Goal: Use online tool/utility: Utilize a website feature to perform a specific function

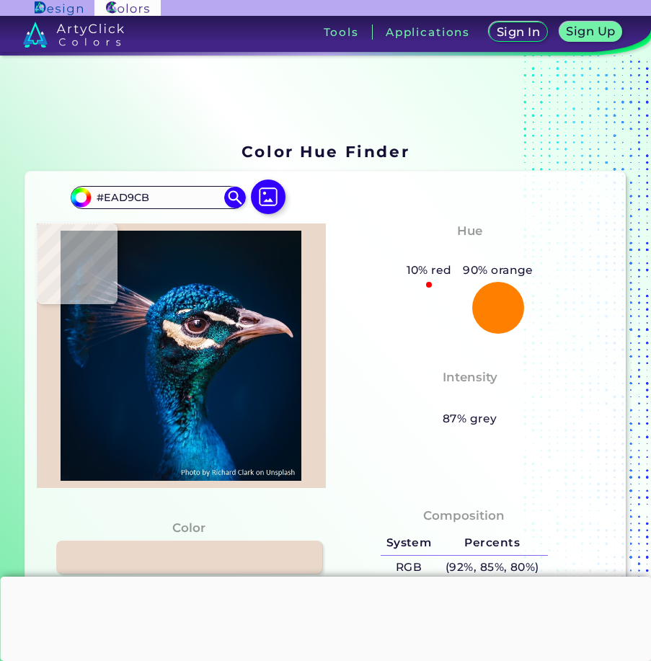
scroll to position [72, 0]
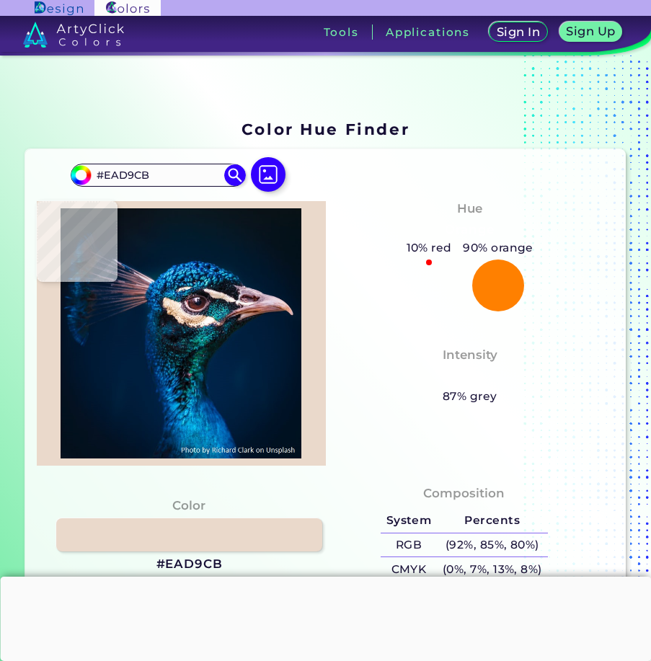
type input "#002537"
type input "#042a45"
type input "#042A45"
type input "#09211f"
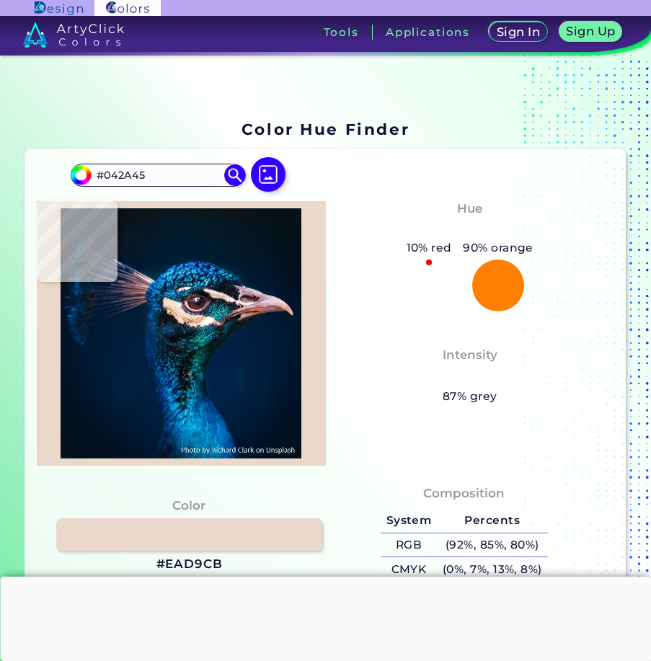
type input "#09211F"
type input "#1c1d27"
type input "#1C1D27"
type input "#0a2430"
type input "#0A2430"
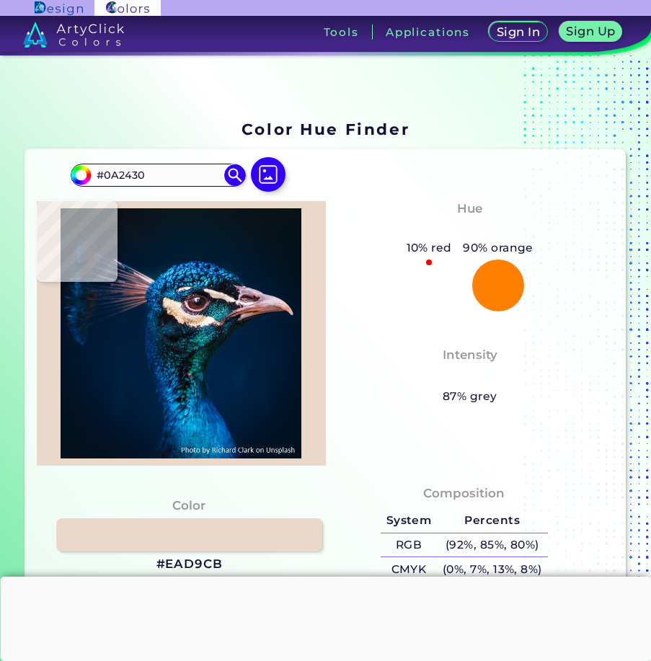
type input "#060b0e"
type input "#060B0E"
type input "#070c18"
type input "#070C18"
type input "#0a1c2c"
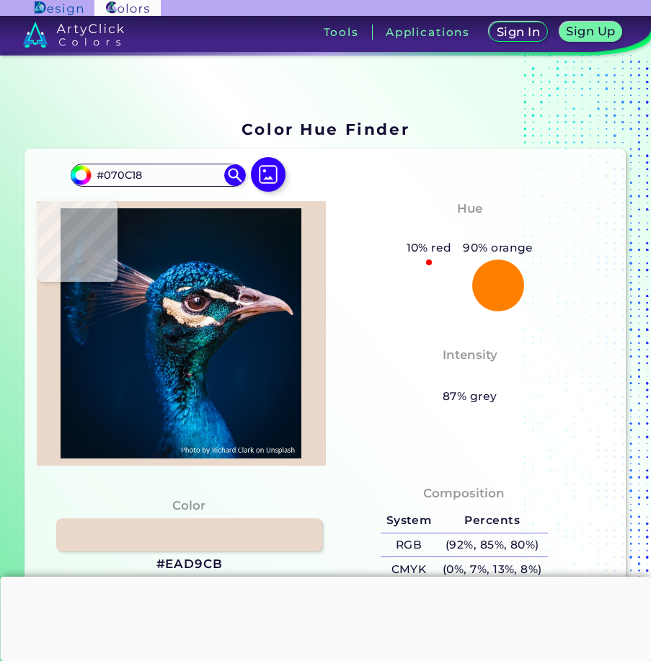
type input "#0A1C2C"
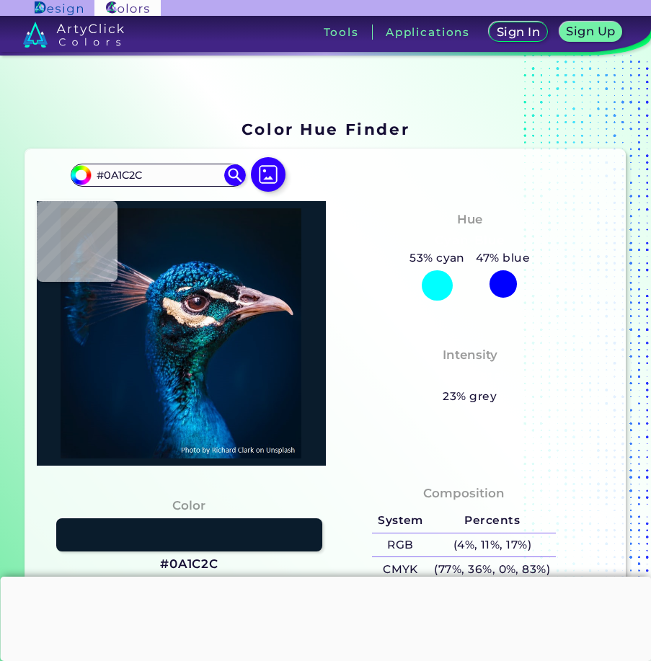
type input "#112739"
type input "#002754"
type input "#001b30"
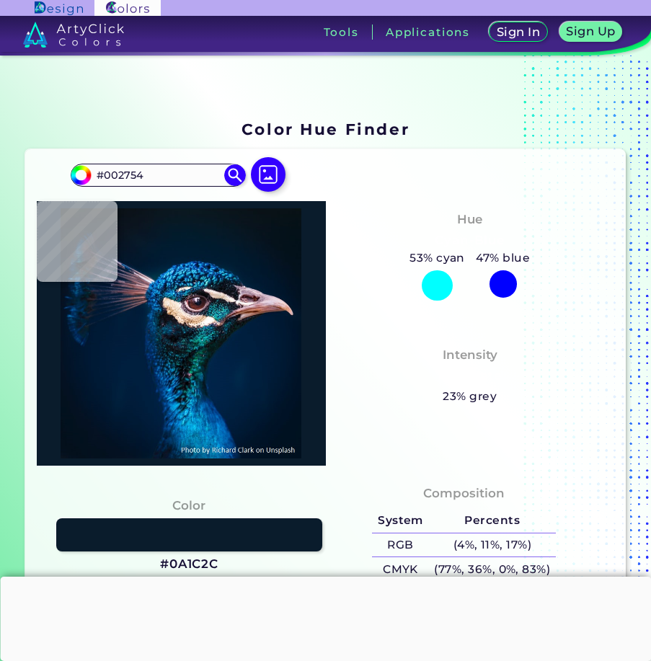
type input "#001B30"
type input "#051827"
type input "#0a151b"
type input "#0A151B"
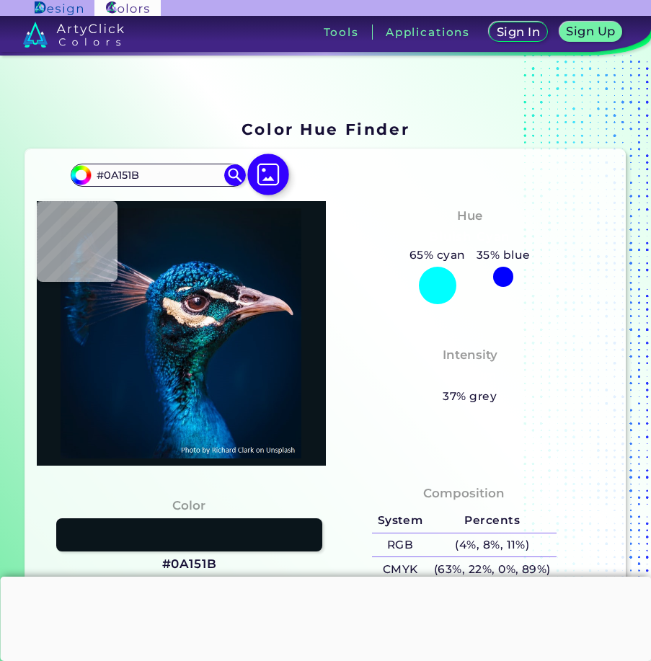
click at [276, 169] on img at bounding box center [268, 175] width 42 height 42
click at [0, 0] on input "file" at bounding box center [0, 0] width 0 height 0
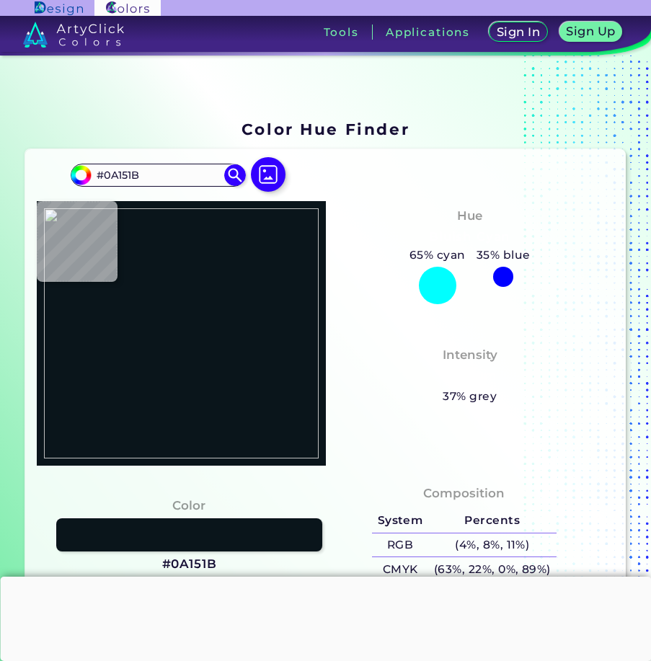
type input "#000000"
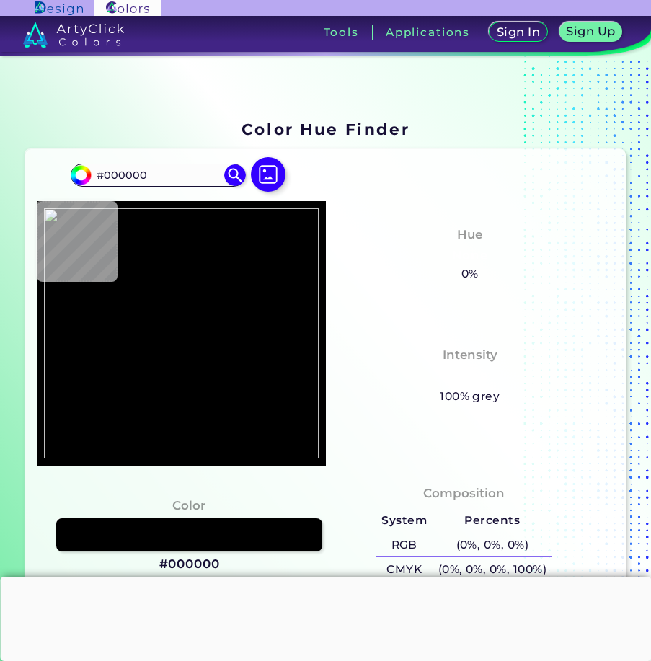
type input "#280608"
type input "#655843"
type input "#66542d"
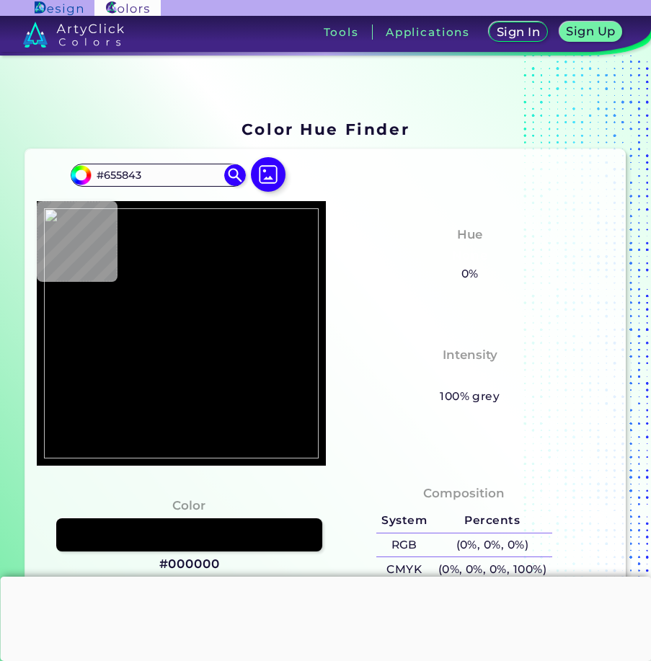
type input "#66542D"
type input "#6a5644"
type input "#6A5644"
type input "#483422"
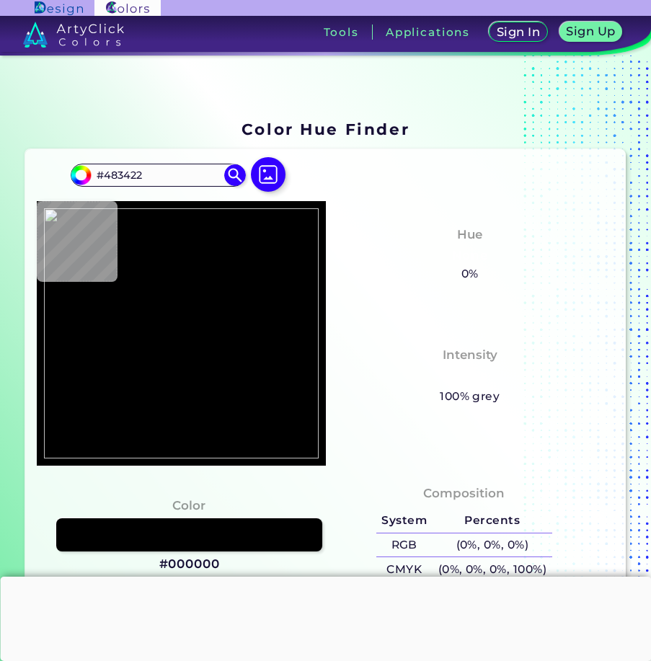
type input "#4a3520"
type input "#4A3520"
type input "#59442c"
type input "#59442C"
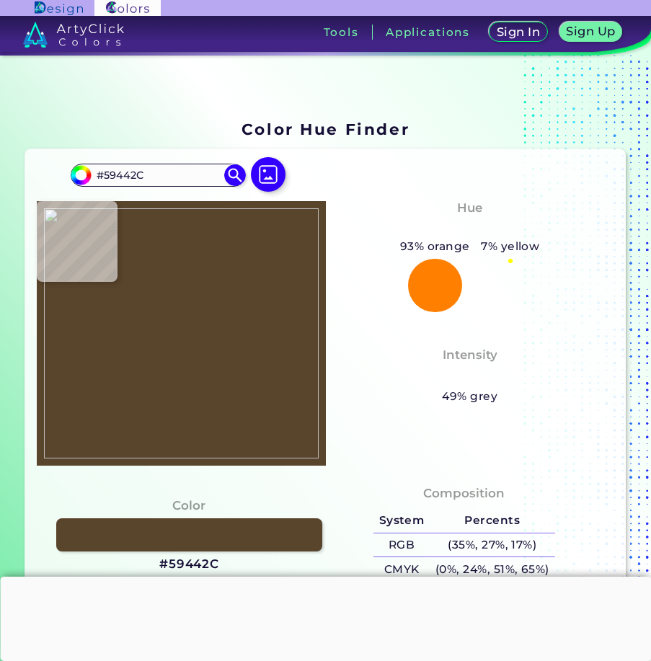
type input "#524024"
type input "#6a5d41"
type input "#6A5D41"
type input "#3d0c0b"
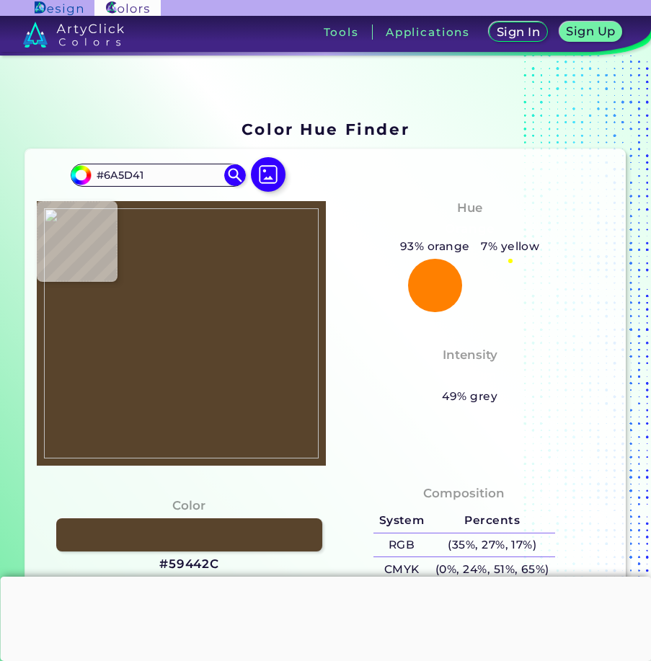
type input "#3D0C0B"
type input "#a56c4a"
type input "#A56C4A"
type input "#320905"
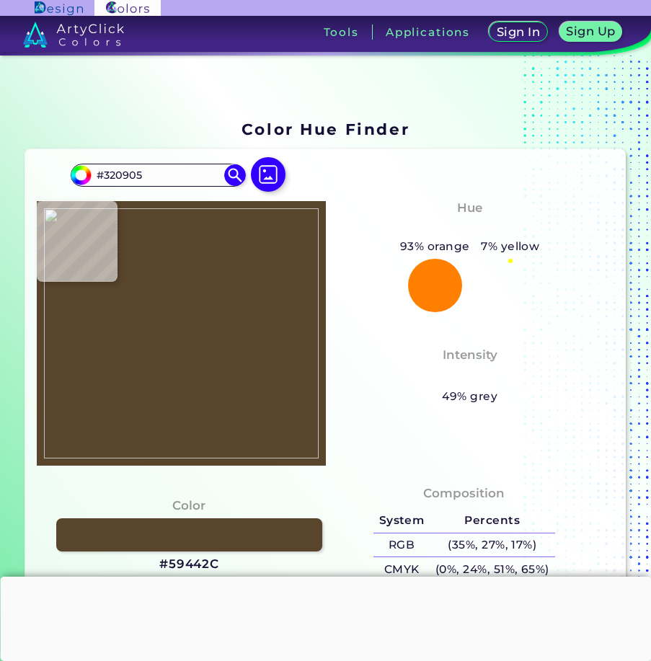
type input "#715d48"
type input "#715D48"
type input "#745c52"
type input "#745C52"
type input "#6c534a"
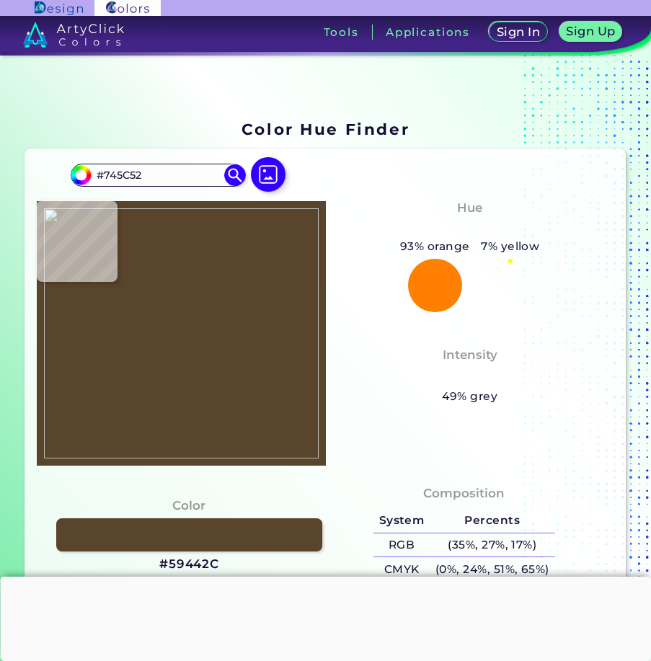
type input "#6C534A"
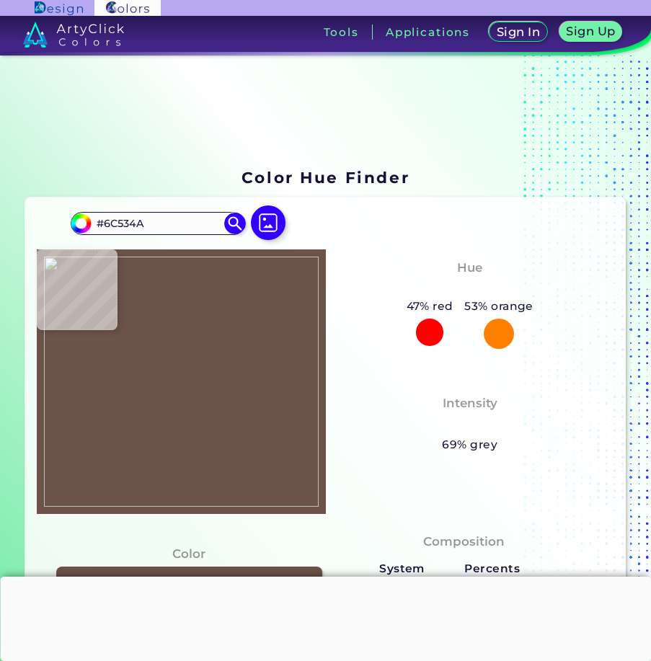
scroll to position [0, 0]
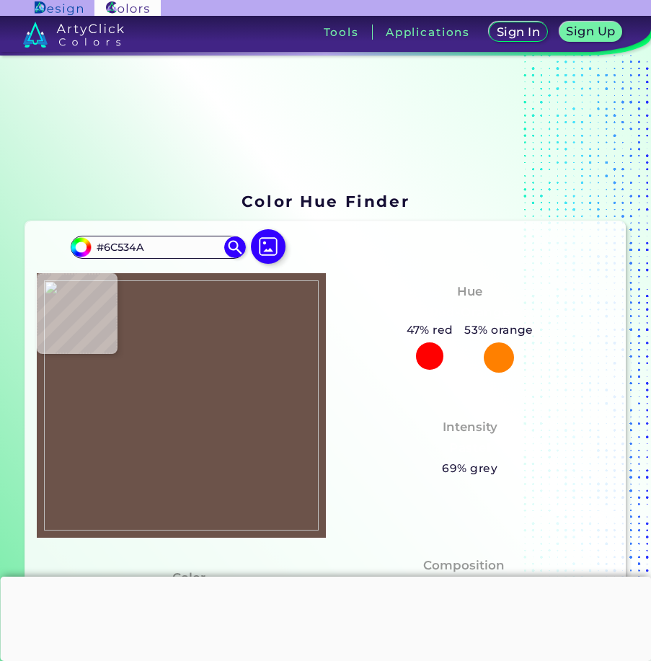
type input "#ffffff"
type input "#FFFFFF"
type input "#b2a9a4"
type input "#B2A9A4"
type input "#fffffe"
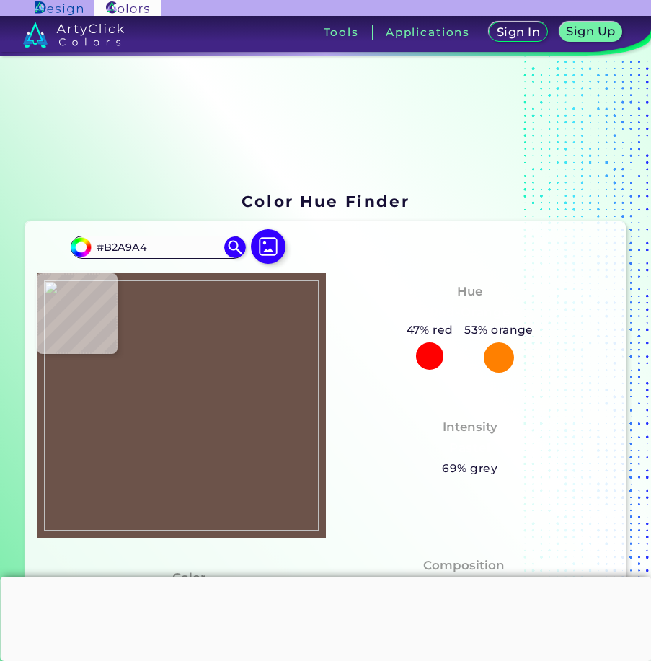
type input "#FFFFFE"
type input "#fffeff"
type input "#FFFEFF"
type input "#feffff"
type input "#FEFFFF"
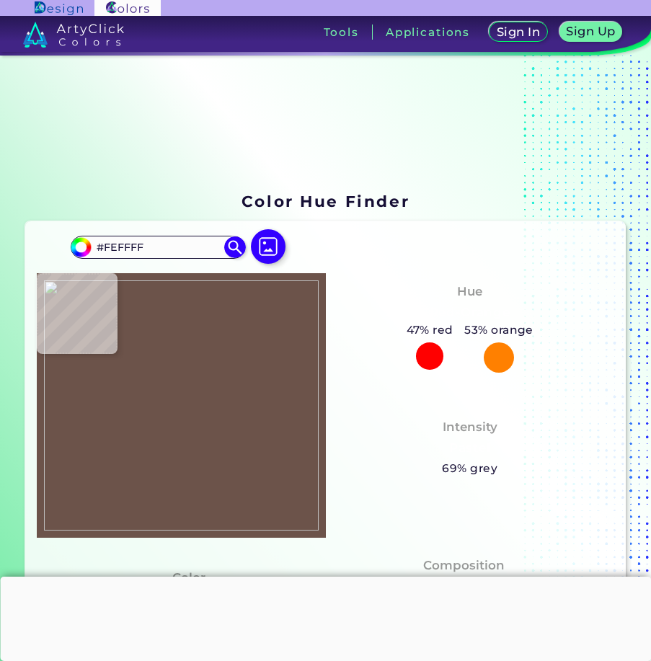
type input "#ffffff"
type input "#FFFFFF"
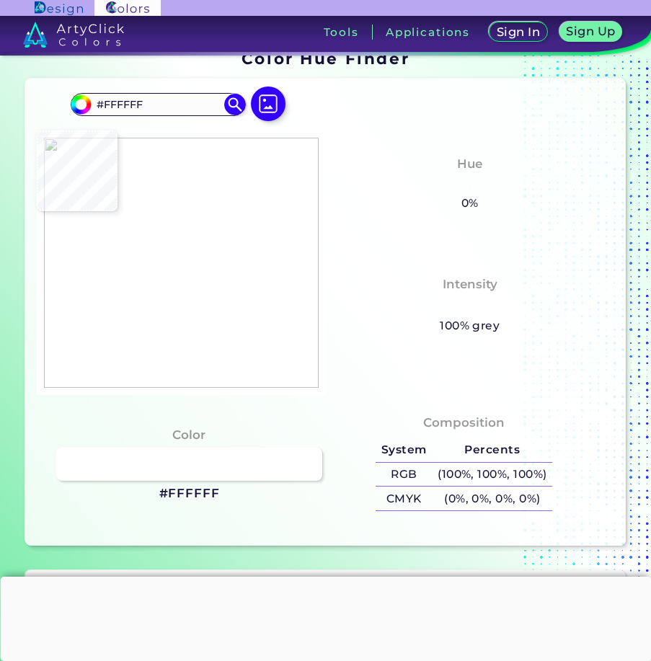
scroll to position [144, 0]
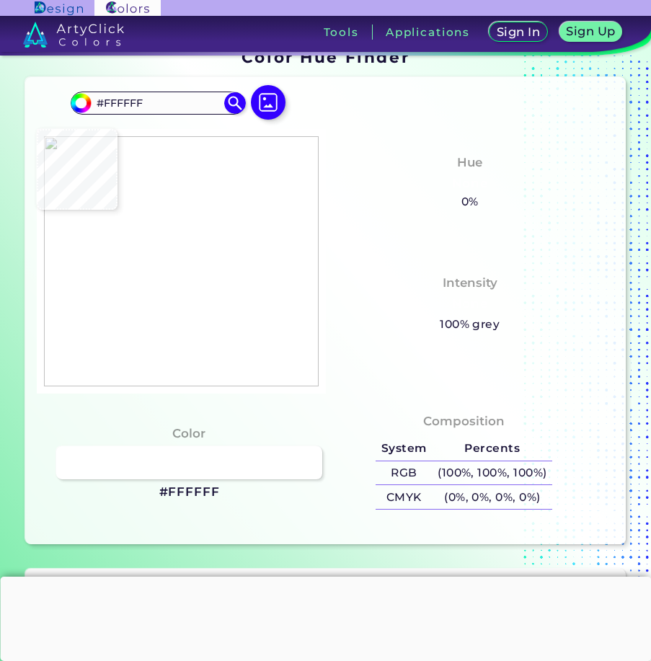
type input "#ecdbd3"
type input "#ECDBD3"
type input "#f1e1da"
type input "#F1E1DA"
type input "#f1e5dc"
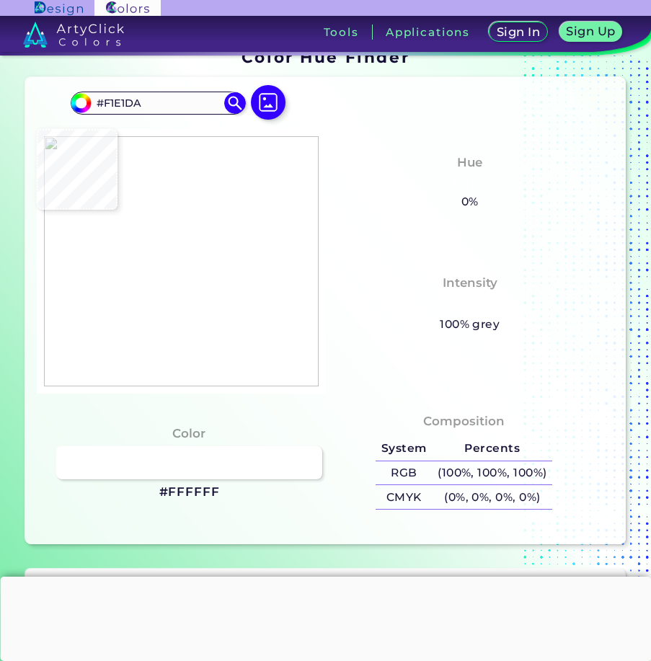
type input "#F1E5DC"
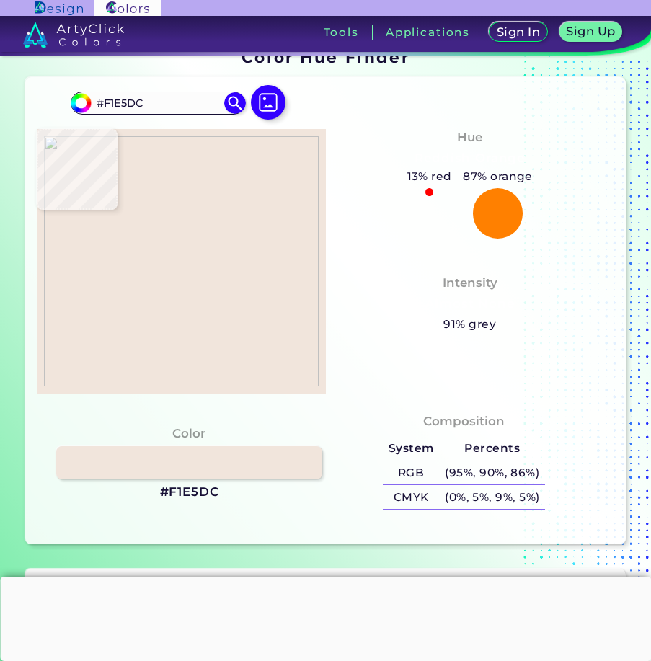
type input "#f0e3da"
type input "#F0E3DA"
type input "#eee2d8"
type input "#EEE2D8"
type input "#f0e1d8"
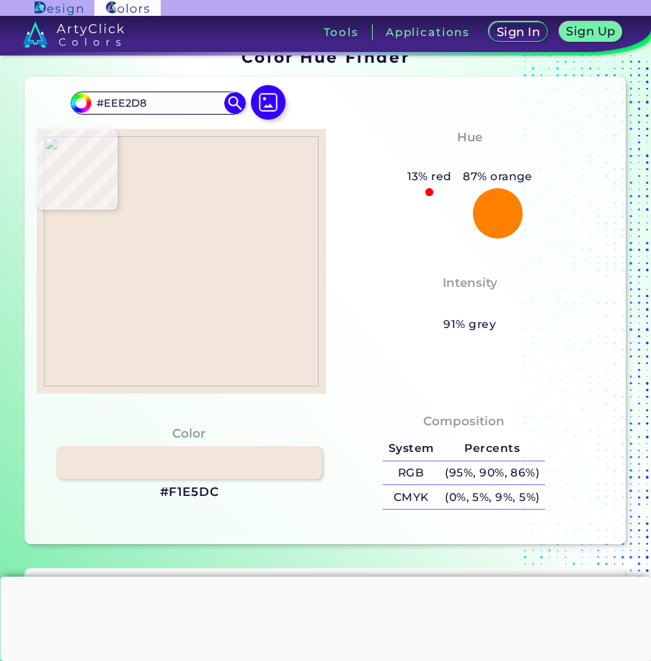
type input "#F0E1D8"
type input "#f1e1d9"
type input "#F1E1D9"
type input "#f0dedd"
type input "#F0DEDD"
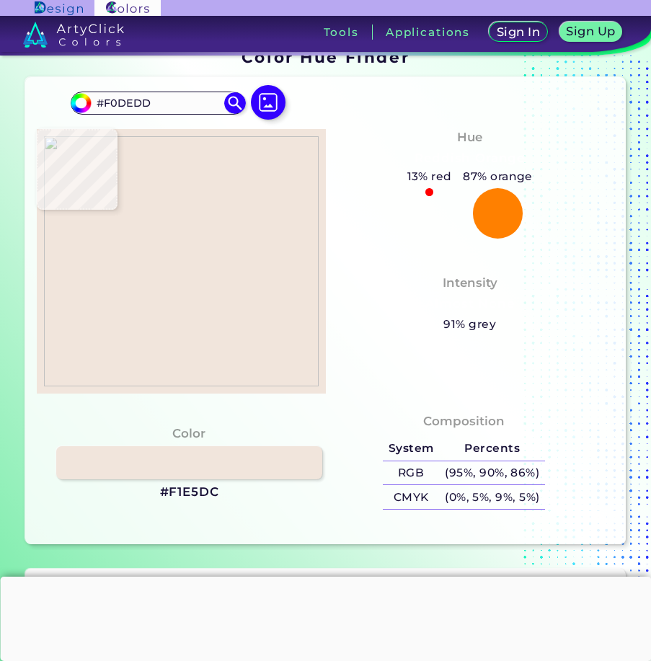
type input "#f2e1da"
type input "#F2E1DA"
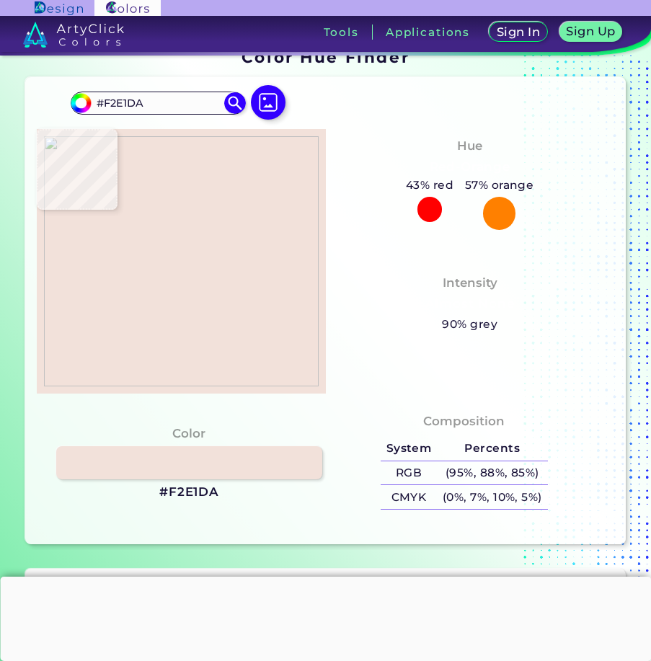
type input "#614118"
type input "#5d3c25"
type input "#5D3C25"
type input "#735933"
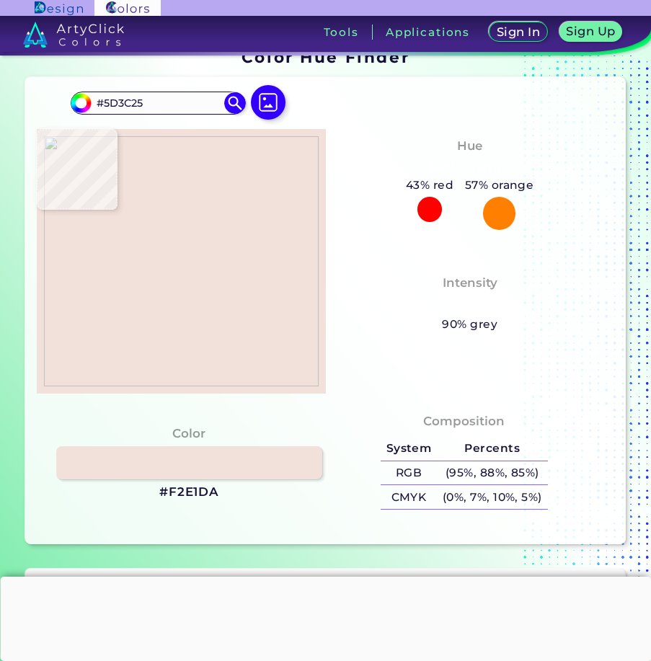
type input "#735933"
type input "#8b7a58"
type input "#8B7A58"
type input "#563225"
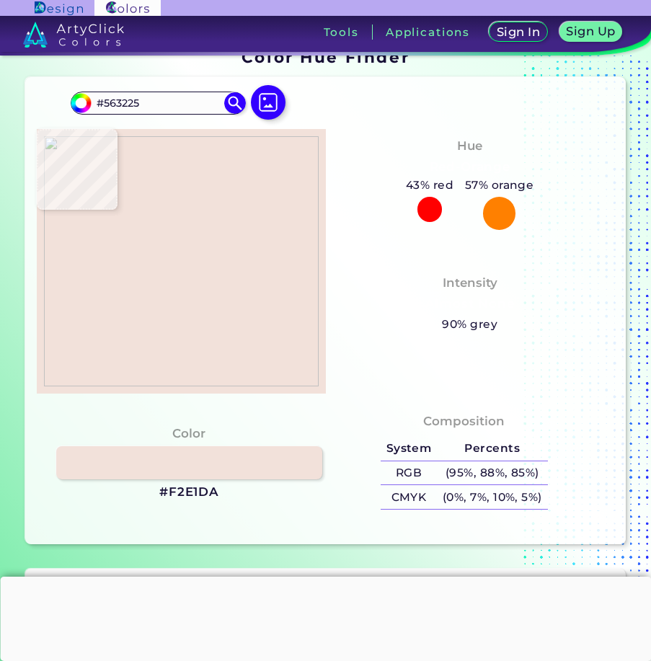
type input "#e5b577"
type input "#E5B577"
type input "#ffffff"
type input "#FFFFFF"
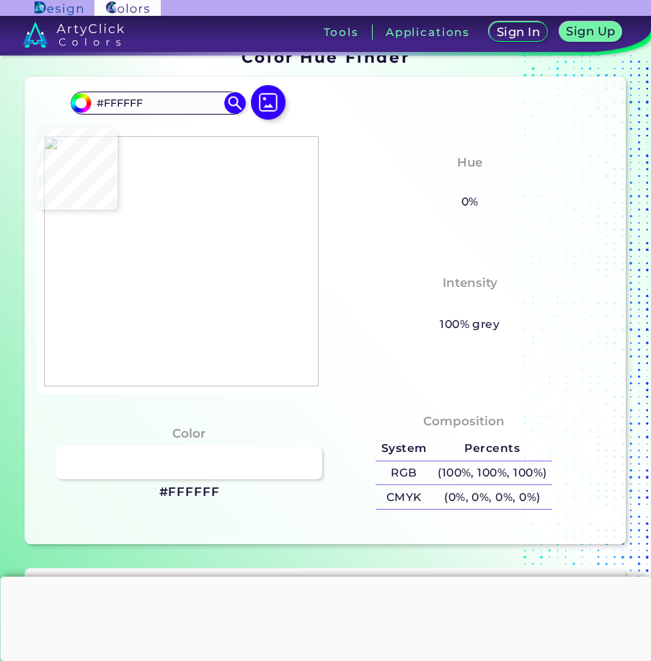
type input "#fffffd"
type input "#FFFFFD"
type input "#fffaf9"
type input "#FFFAF9"
type input "#fcfaf6"
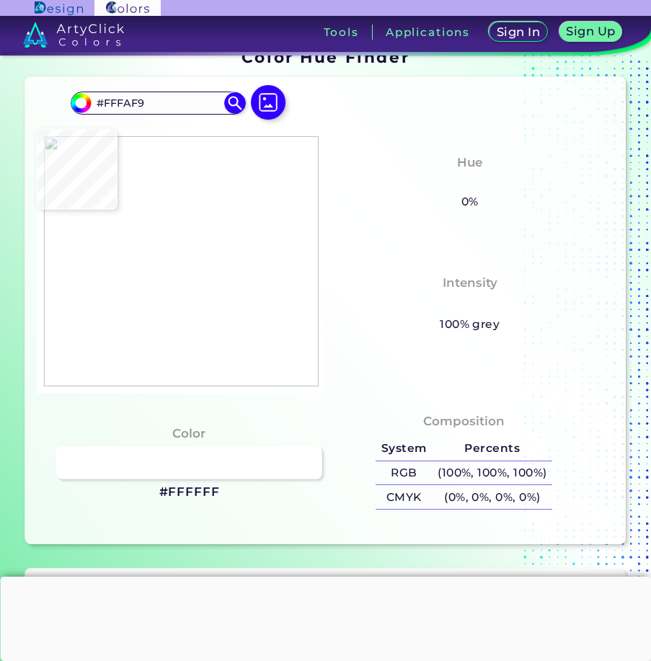
type input "#FCFAF6"
type input "#fef8f5"
type input "#FEF8F5"
type input "#f9f3f0"
type input "#F9F3F0"
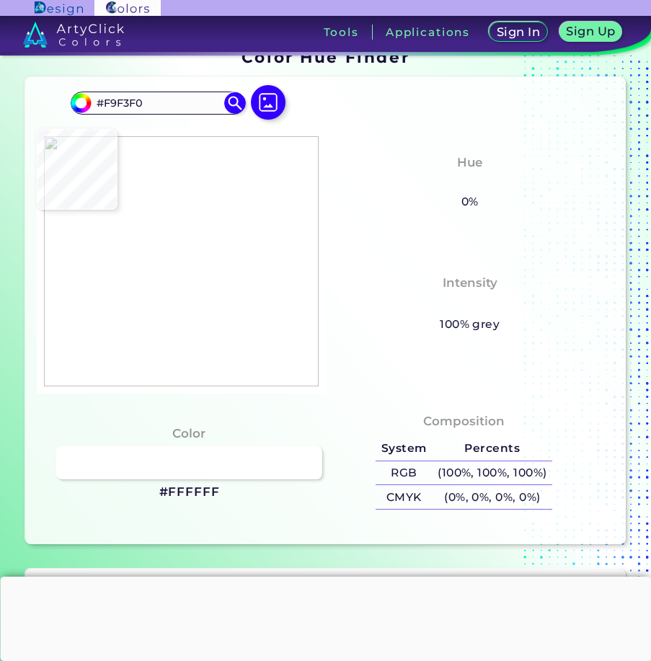
type input "#f8ebeb"
type input "#F8EBEB"
type input "#f8f5f2"
type input "#F8F5F2"
type input "#fbf5f2"
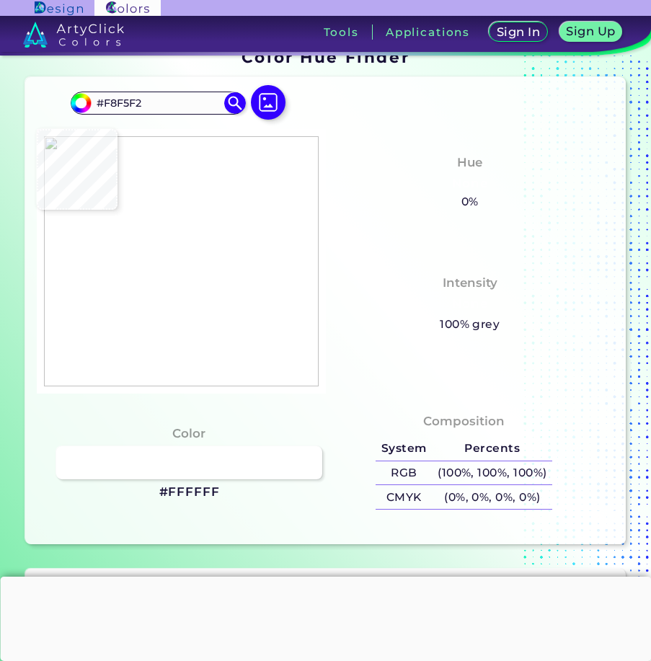
type input "#FBF5F2"
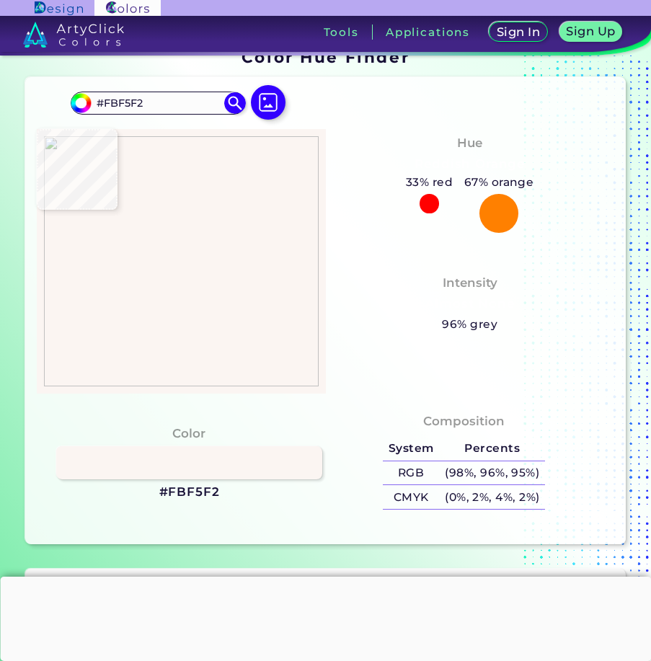
type input "#faf4ef"
type input "#FAF4EF"
type input "#f0dbd0"
type input "#F0DBD0"
type input "#632b1d"
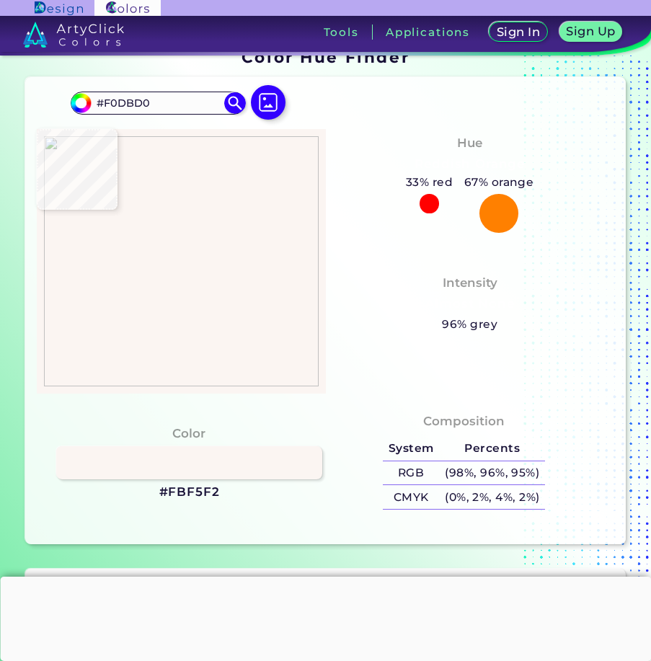
type input "#632B1D"
type input "#8c7361"
type input "#8C7361"
type input "#857362"
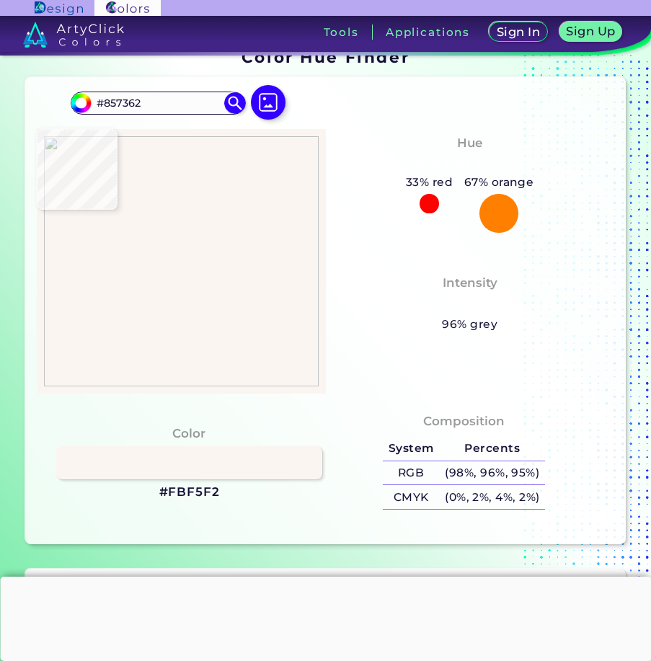
type input "#887665"
type input "#817162"
type input "#806f5e"
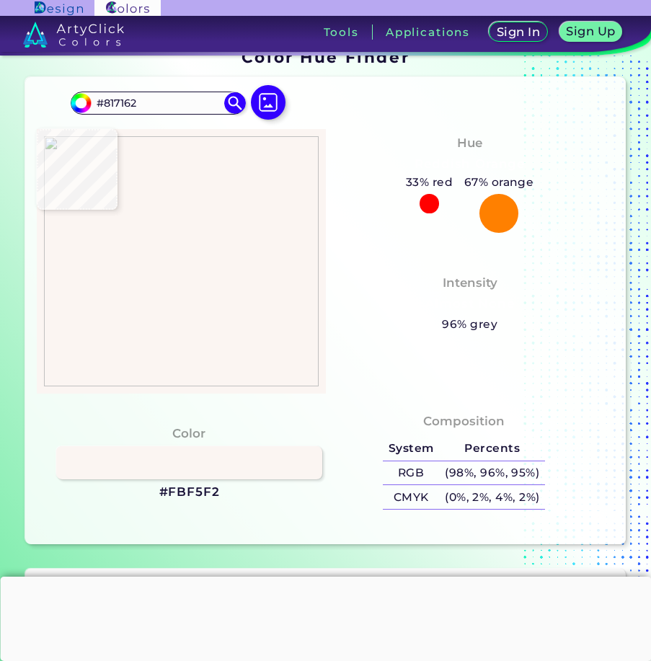
type input "#806F5E"
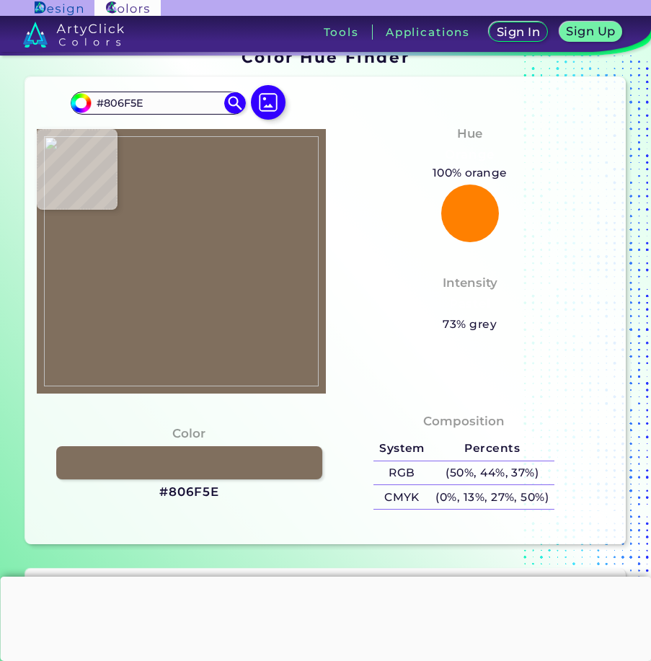
type input "#887763"
type input "#8e7d68"
type input "#8E7D68"
type input "#7d6957"
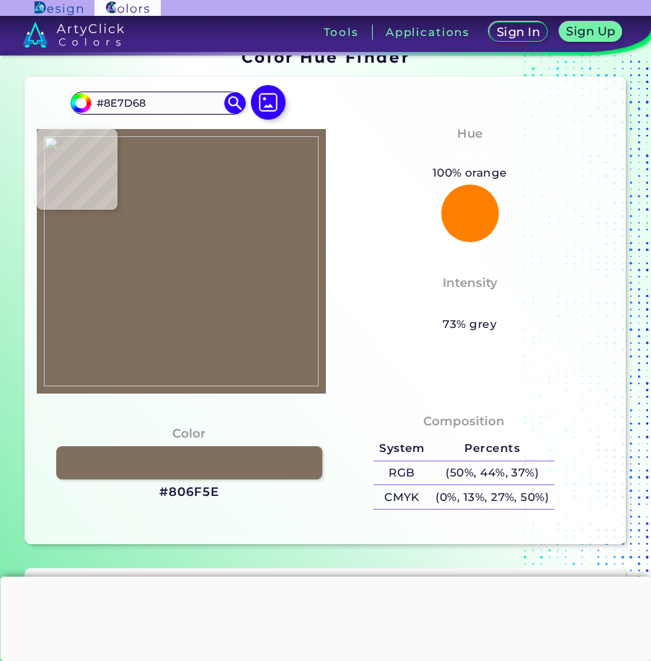
type input "#7D6957"
type input "#867155"
type input "#806c4a"
type input "#806C4A"
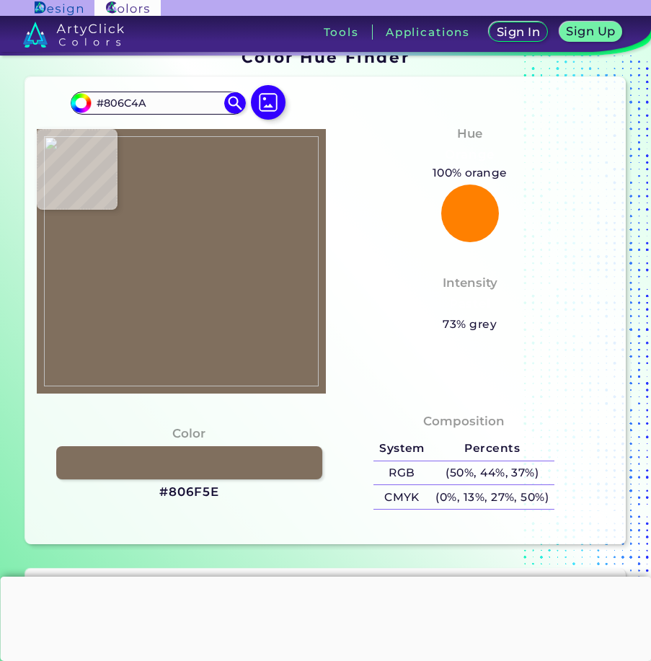
type input "#917c57"
type input "#917C57"
type input "#947e5a"
type input "#947E5A"
type input "#8c7761"
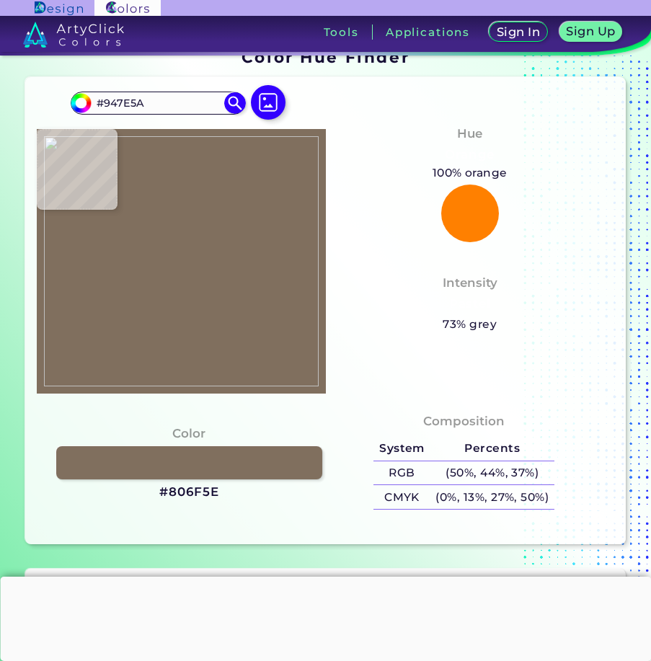
type input "#8C7761"
type input "#190c05"
type input "#190C05"
type input "#110805"
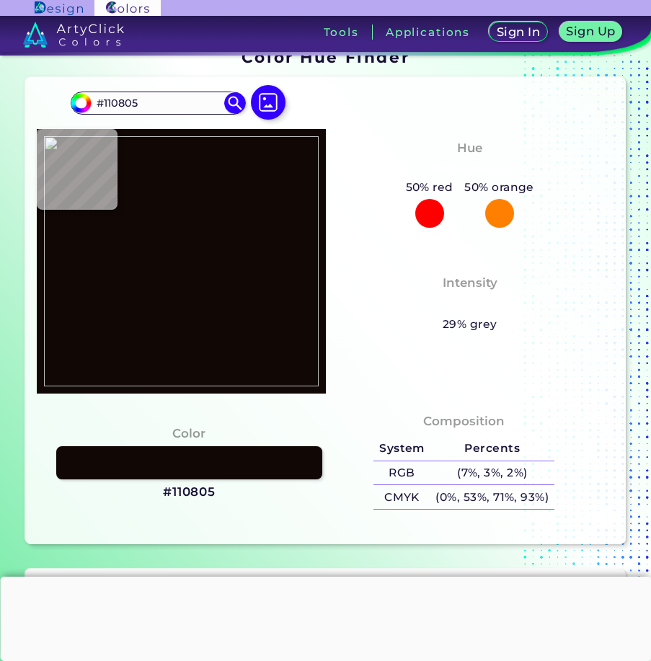
type input "#190c05"
type input "#190C05"
type input "#866e5b"
type input "#866E5B"
type input "#8a745e"
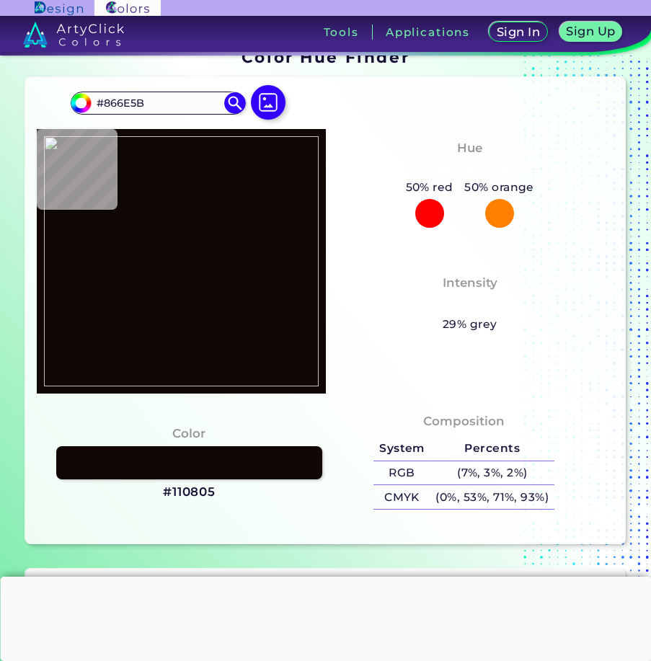
type input "#8A745E"
type input "#715e49"
type input "#715E49"
type input "#725e49"
type input "#725E49"
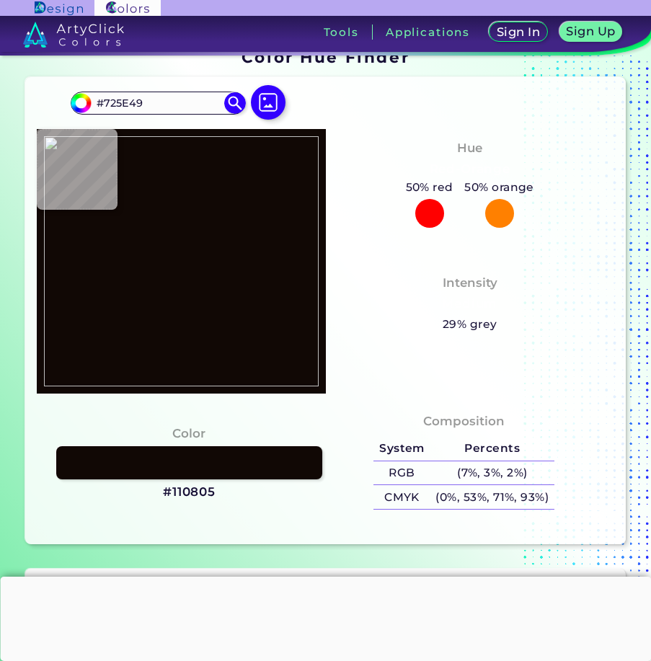
type input "#61513b"
type input "#61513B"
type input "#988974"
type input "#f1e9d0"
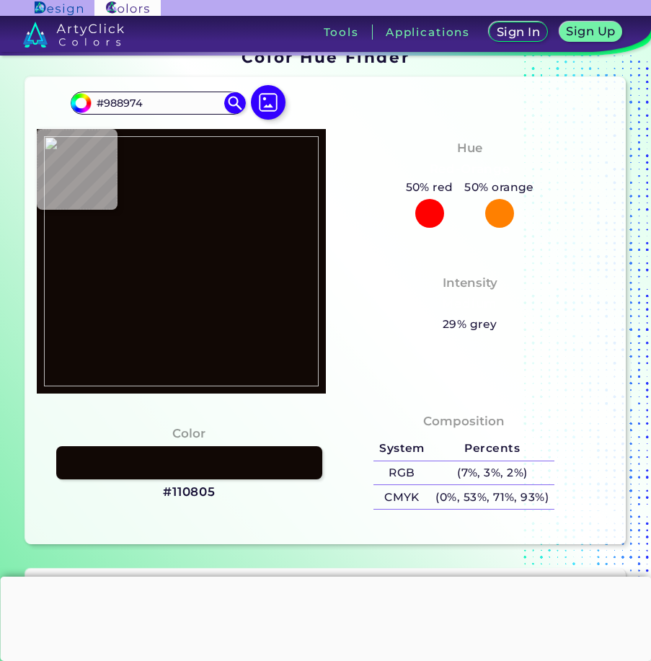
type input "#F1E9D0"
type input "#fcf3e2"
type input "#FCF3E2"
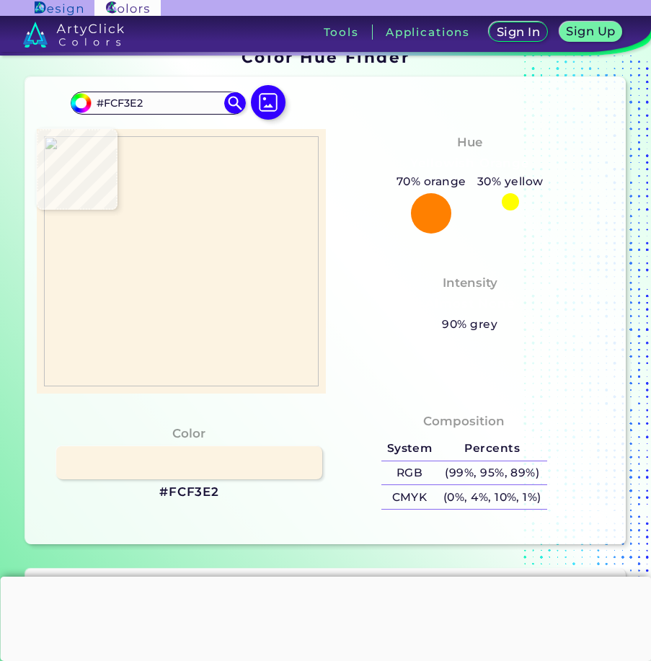
type input "#705c49"
type input "#705C49"
type input "#796552"
type input "#65503c"
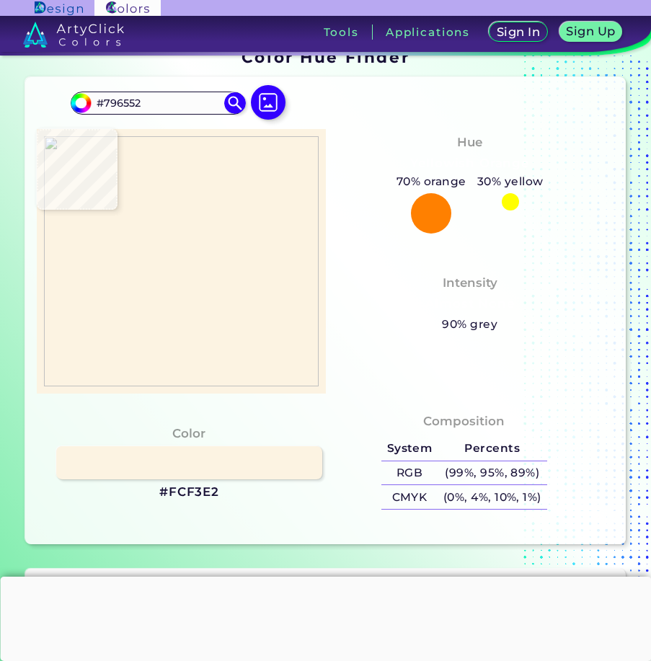
type input "#65503C"
type input "#6f5946"
type input "#6F5946"
type input "#725c48"
type input "#725C48"
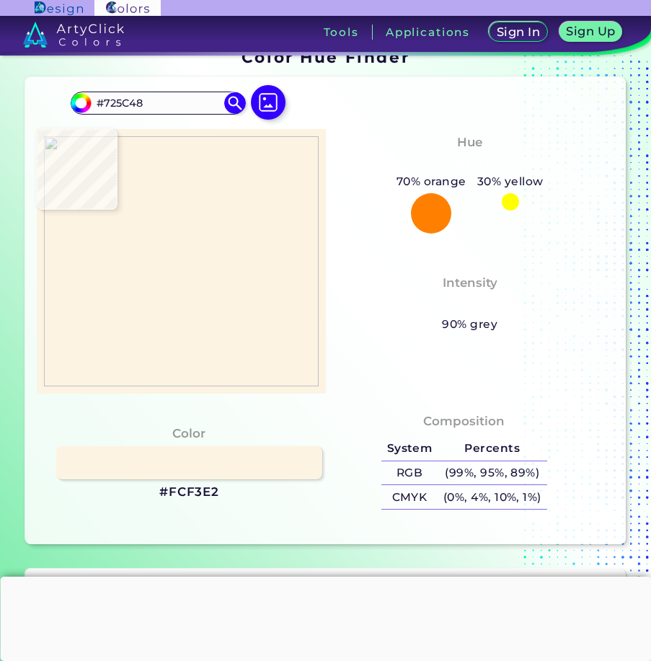
type input "#745e4a"
type input "#745E4A"
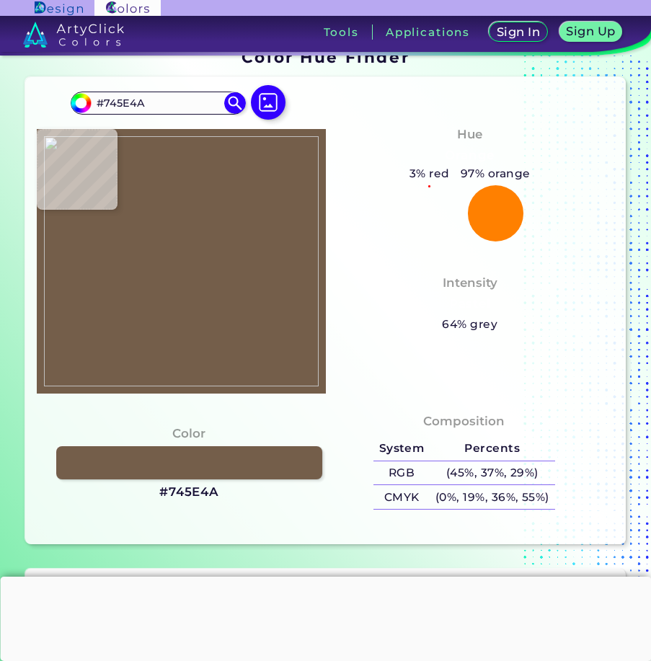
type input "#755f4d"
type input "#755F4D"
type input "#877061"
type input "#70584e"
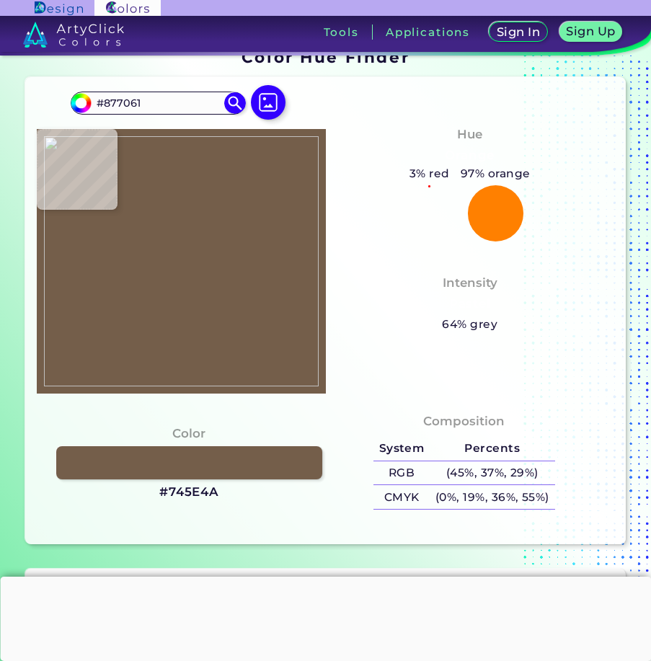
type input "#70584E"
type input "#594439"
type input "#563f33"
type input "#563F33"
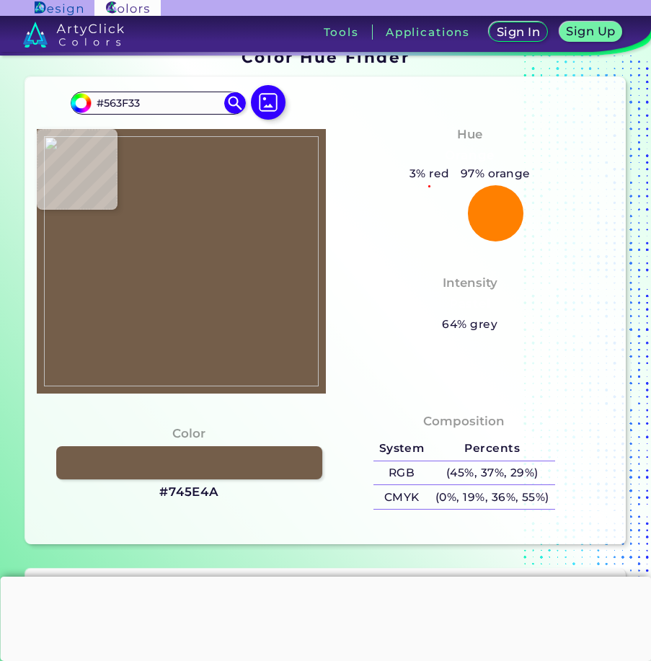
type input "#624b41"
type input "#624B41"
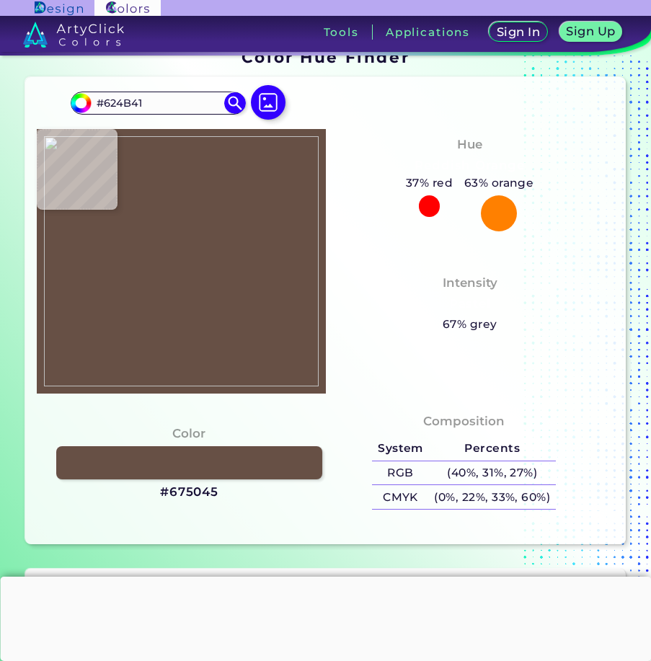
type input "#675045"
type input "#7f685b"
type input "#7F685B"
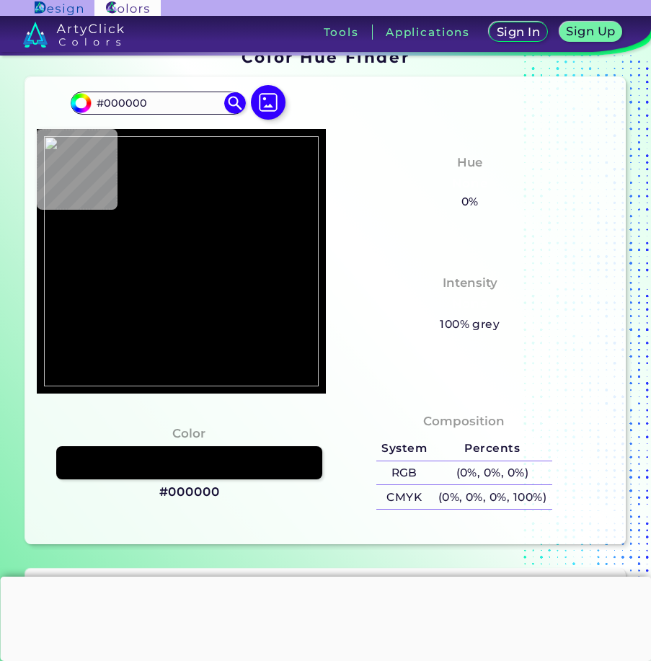
drag, startPoint x: 254, startPoint y: 538, endPoint x: 257, endPoint y: 526, distance: 12.6
click at [254, 538] on div "#000000 #000000 Acadia ◉ Acid Green ◉ Aero Blue ◉ Alabaster ◉ Albescent White ◉…" at bounding box center [325, 310] width 600 height 467
click at [270, 110] on img at bounding box center [268, 102] width 42 height 42
click at [0, 0] on input "file" at bounding box center [0, 0] width 0 height 0
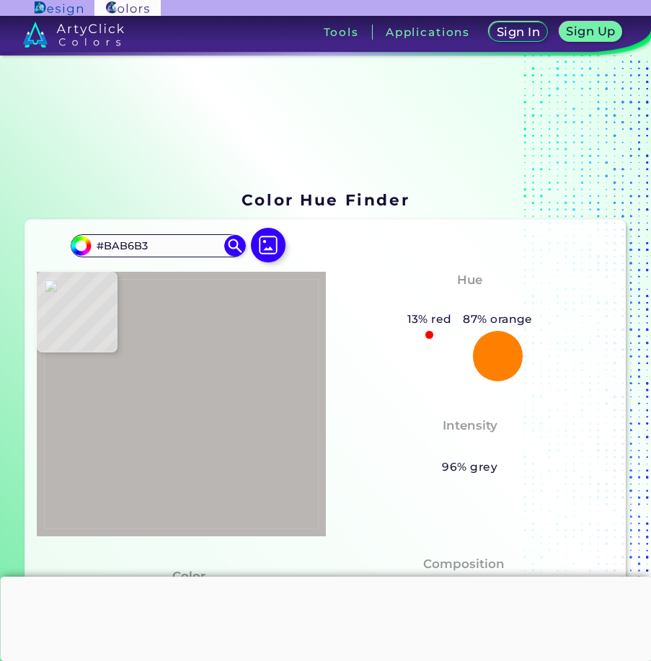
scroll to position [0, 0]
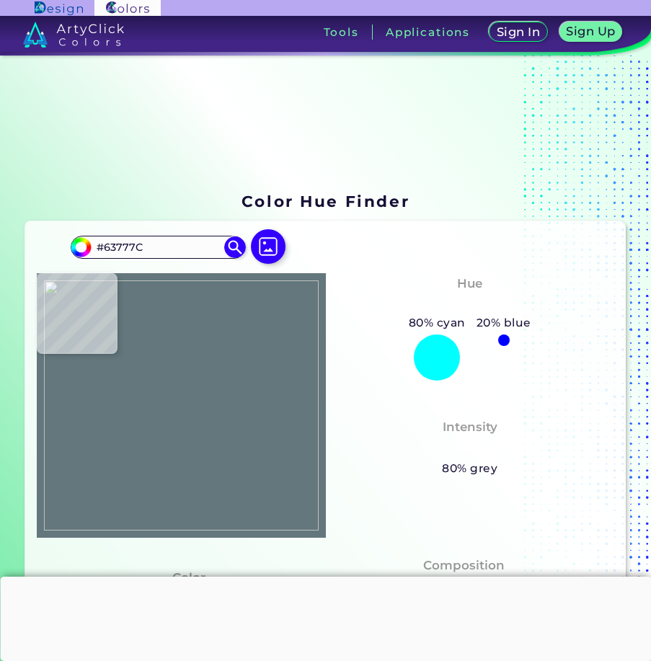
click at [237, 443] on img at bounding box center [181, 405] width 274 height 250
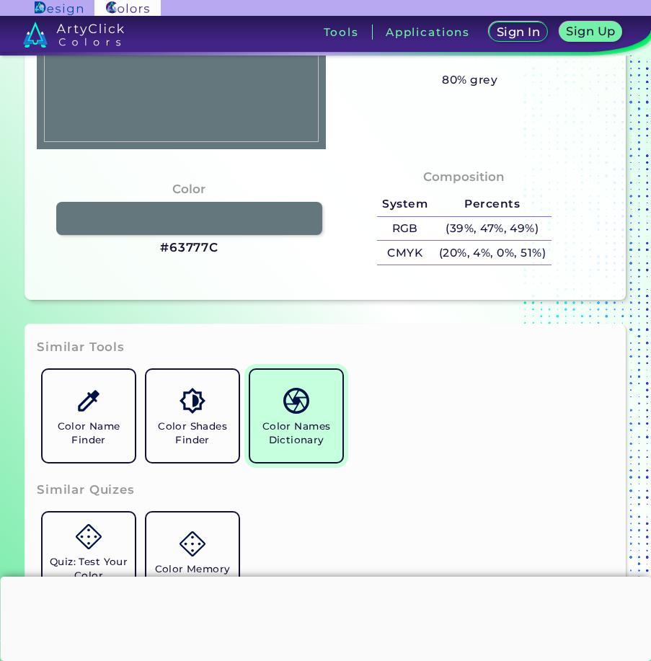
scroll to position [432, 0]
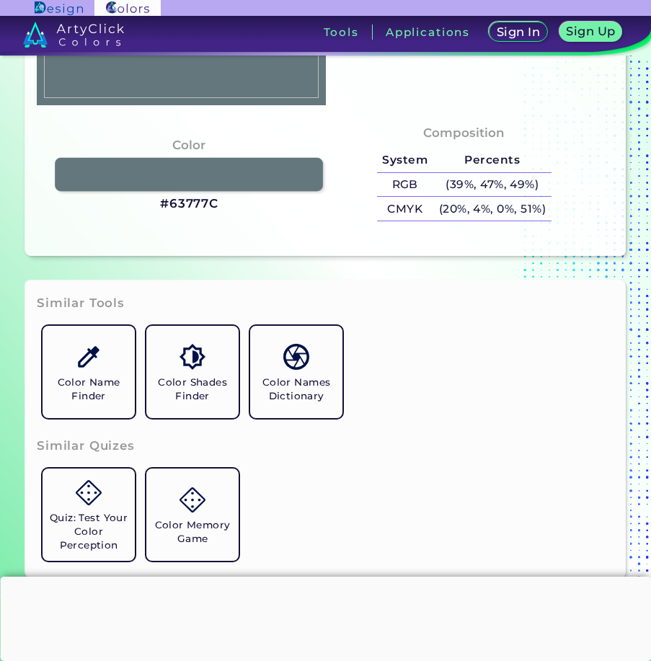
click at [262, 173] on link at bounding box center [189, 173] width 268 height 33
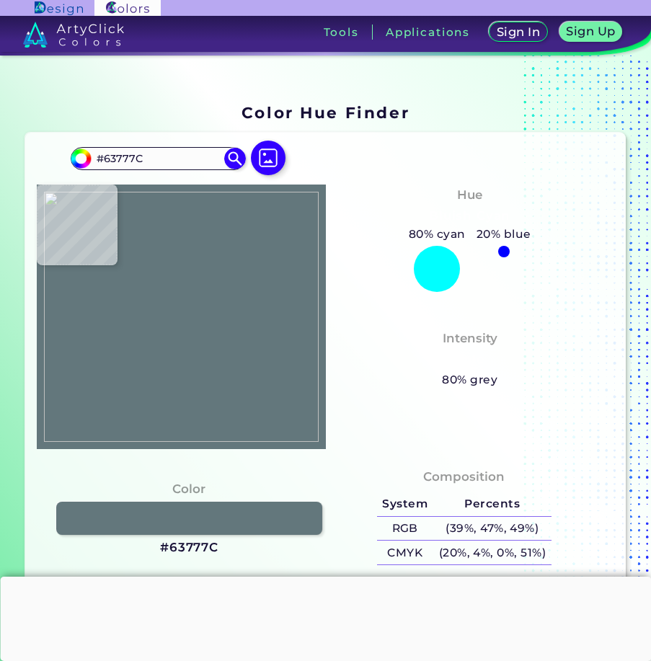
scroll to position [0, 0]
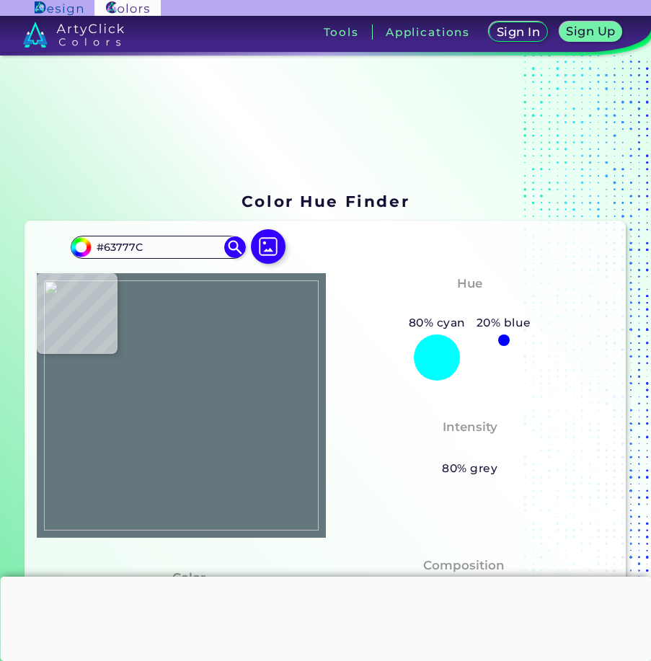
click at [146, 377] on div at bounding box center [181, 405] width 288 height 265
click at [161, 396] on img at bounding box center [181, 405] width 274 height 250
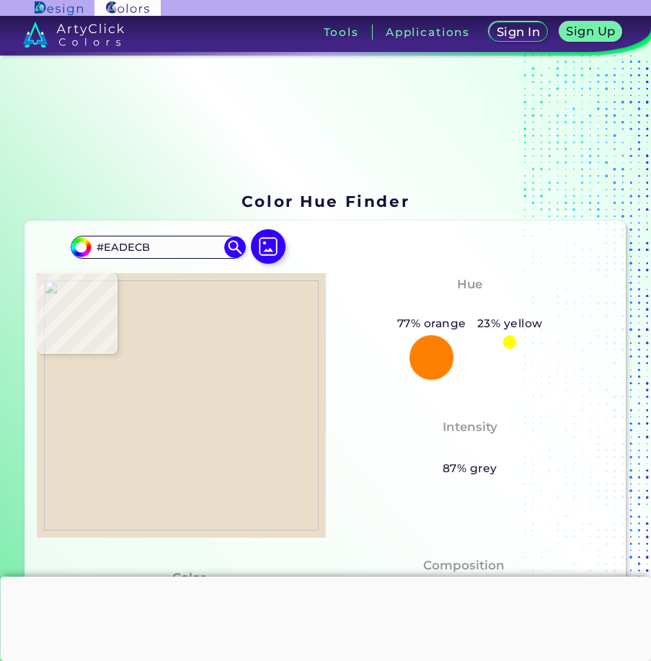
click at [154, 369] on img at bounding box center [181, 405] width 274 height 250
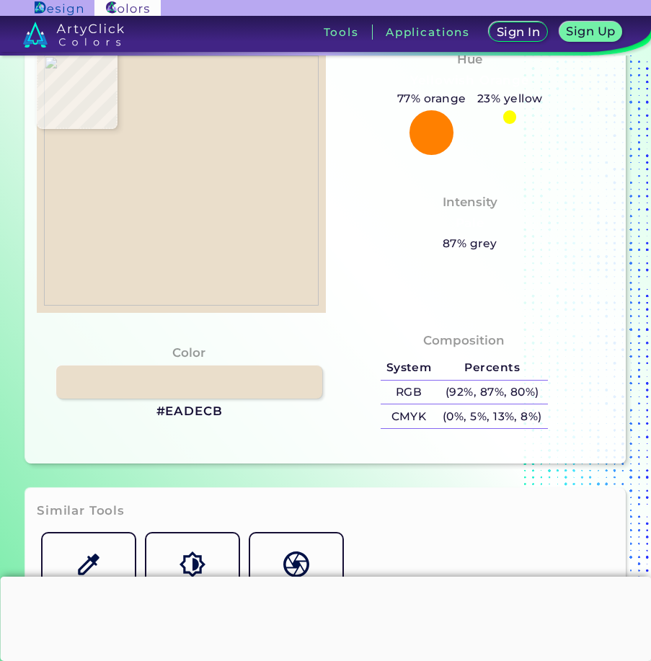
scroll to position [216, 0]
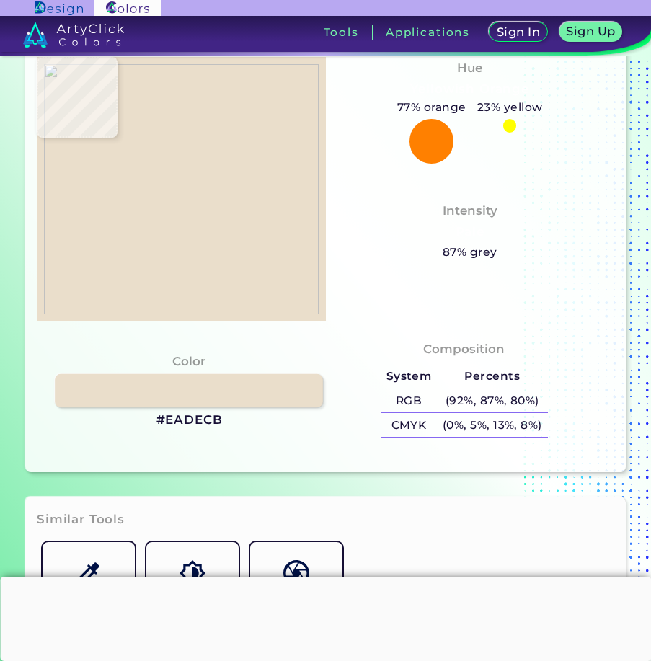
click at [224, 387] on link at bounding box center [189, 389] width 268 height 33
click at [115, 175] on img at bounding box center [181, 189] width 274 height 250
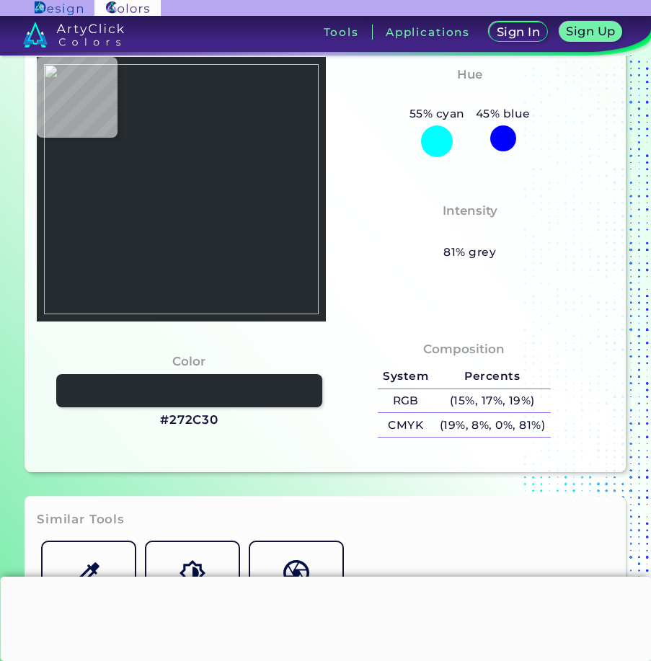
click at [107, 176] on img at bounding box center [181, 189] width 274 height 250
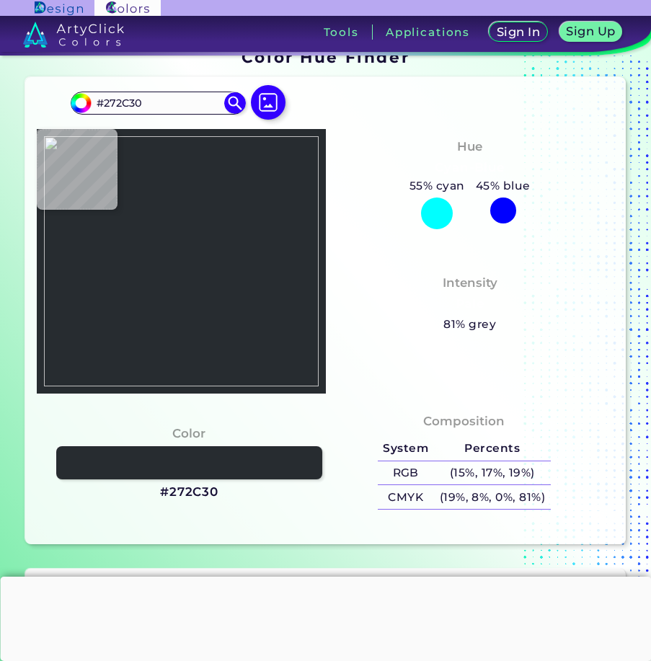
click at [118, 241] on img at bounding box center [181, 261] width 274 height 250
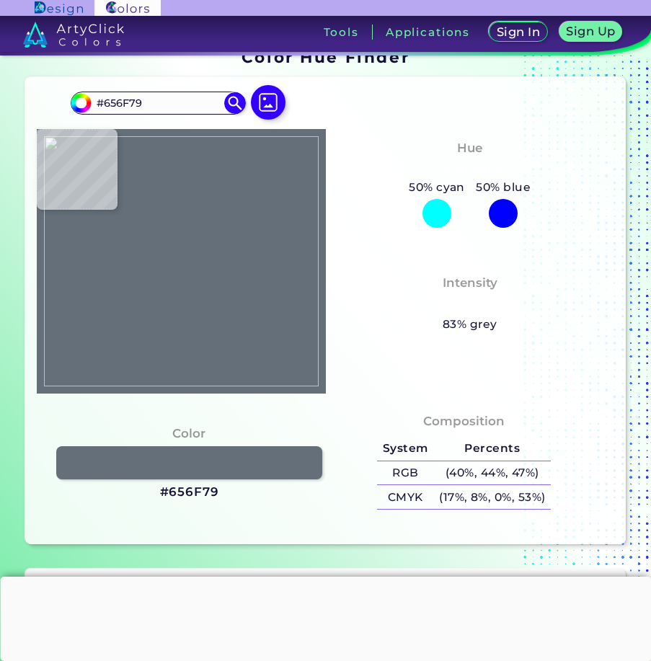
click at [103, 248] on img at bounding box center [181, 261] width 274 height 250
click at [165, 467] on link at bounding box center [189, 461] width 268 height 33
